Goal: Information Seeking & Learning: Learn about a topic

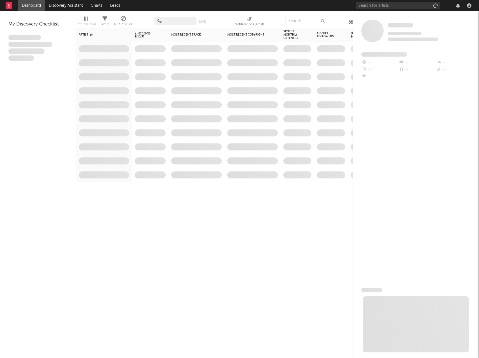
click at [242, 131] on span at bounding box center [253, 133] width 56 height 14
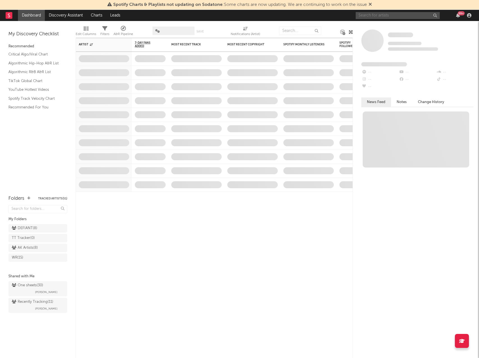
click at [386, 15] on input "text" at bounding box center [398, 15] width 84 height 7
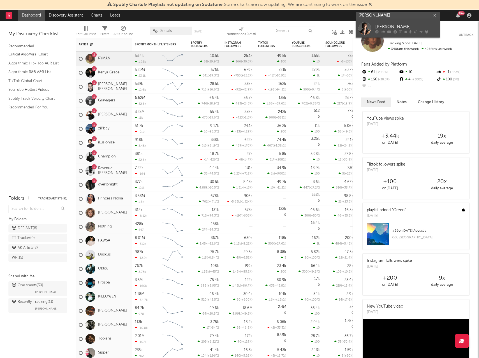
type input "[PERSON_NAME]"
click at [382, 24] on div "[PERSON_NAME]" at bounding box center [406, 26] width 62 height 7
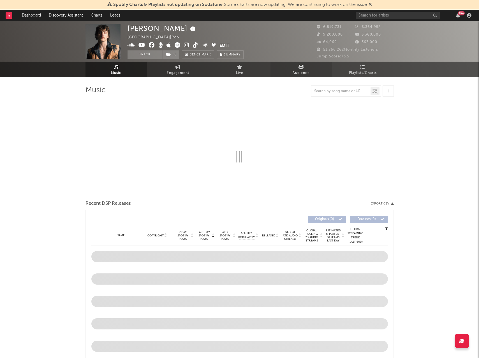
click at [313, 71] on link "Audience" at bounding box center [301, 69] width 62 height 15
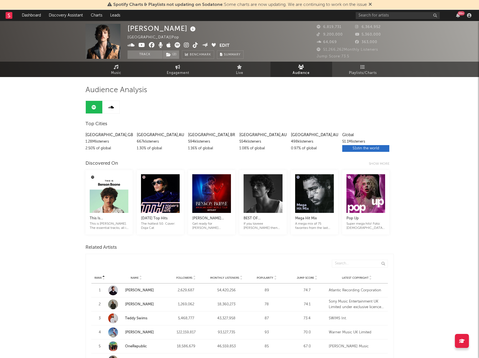
click at [370, 4] on icon at bounding box center [370, 4] width 3 height 4
